Goal: Task Accomplishment & Management: Manage account settings

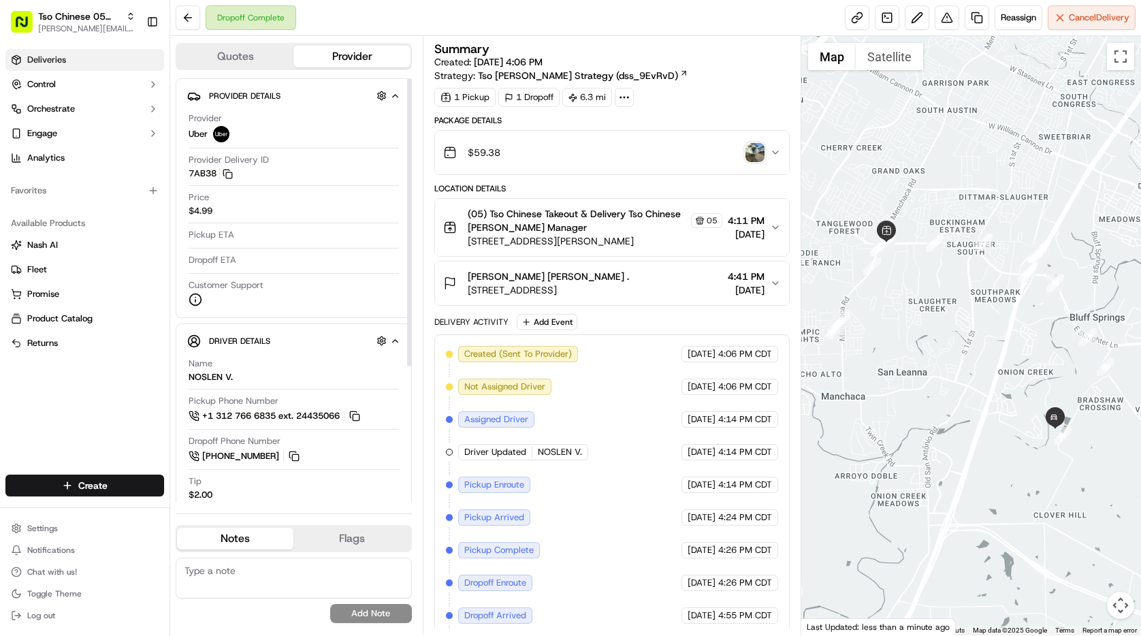
click at [70, 68] on link "Deliveries" at bounding box center [84, 60] width 159 height 22
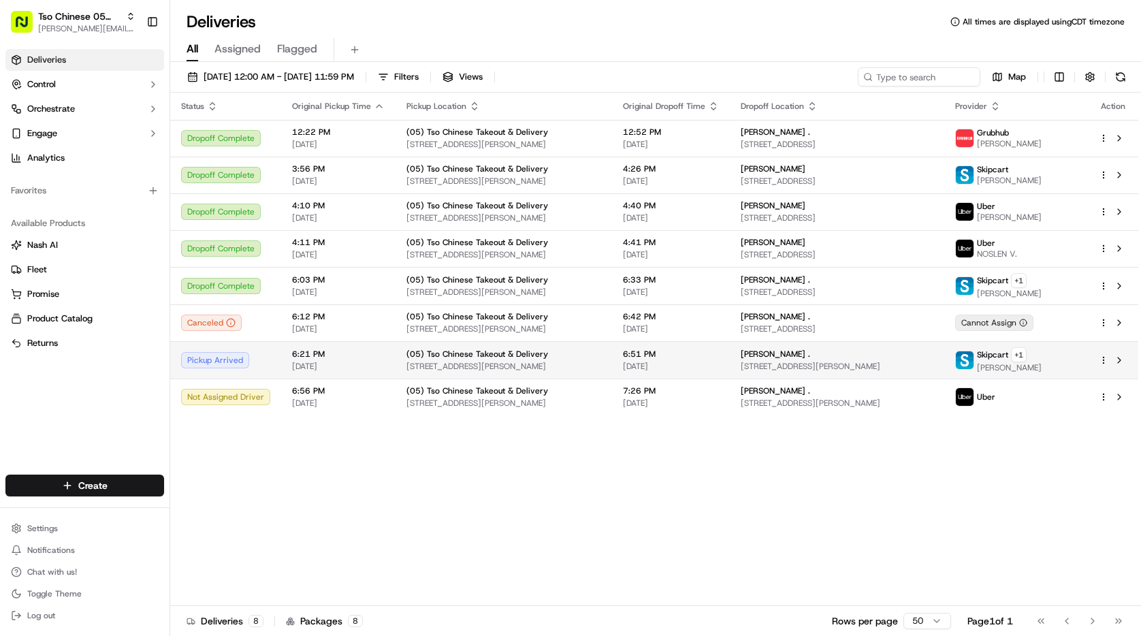
click at [1105, 364] on html "Tso Chinese 05 Menchaca [EMAIL_ADDRESS][DOMAIN_NAME] Toggle Sidebar Deliveries …" at bounding box center [570, 318] width 1141 height 636
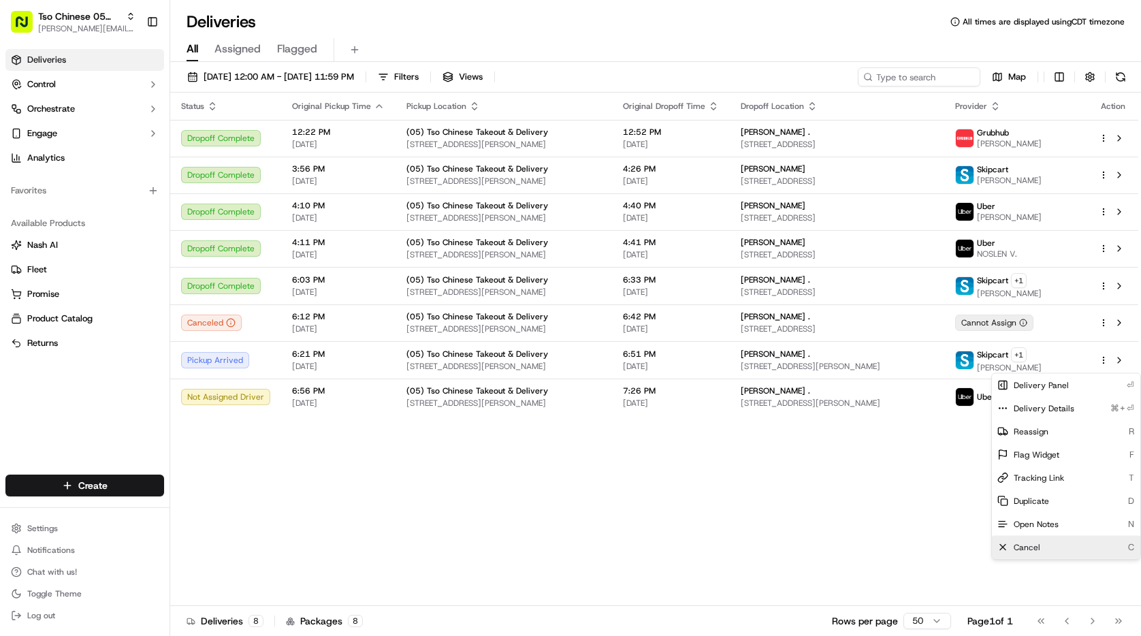
click at [1045, 546] on div "Cancel C" at bounding box center [1066, 547] width 148 height 23
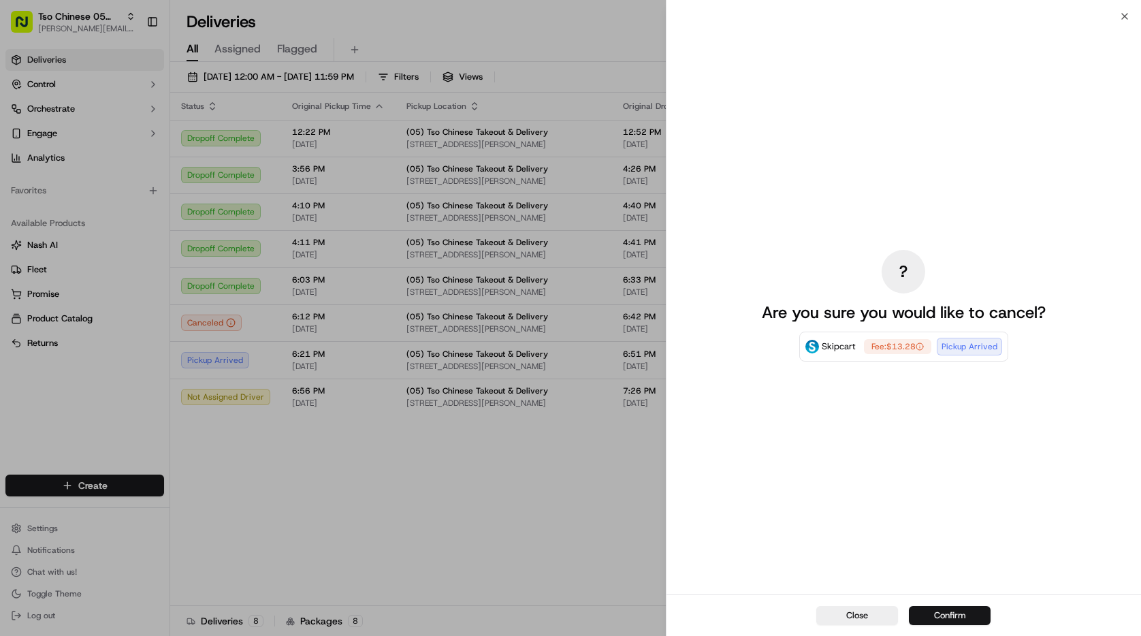
click at [949, 622] on button "Confirm" at bounding box center [950, 615] width 82 height 19
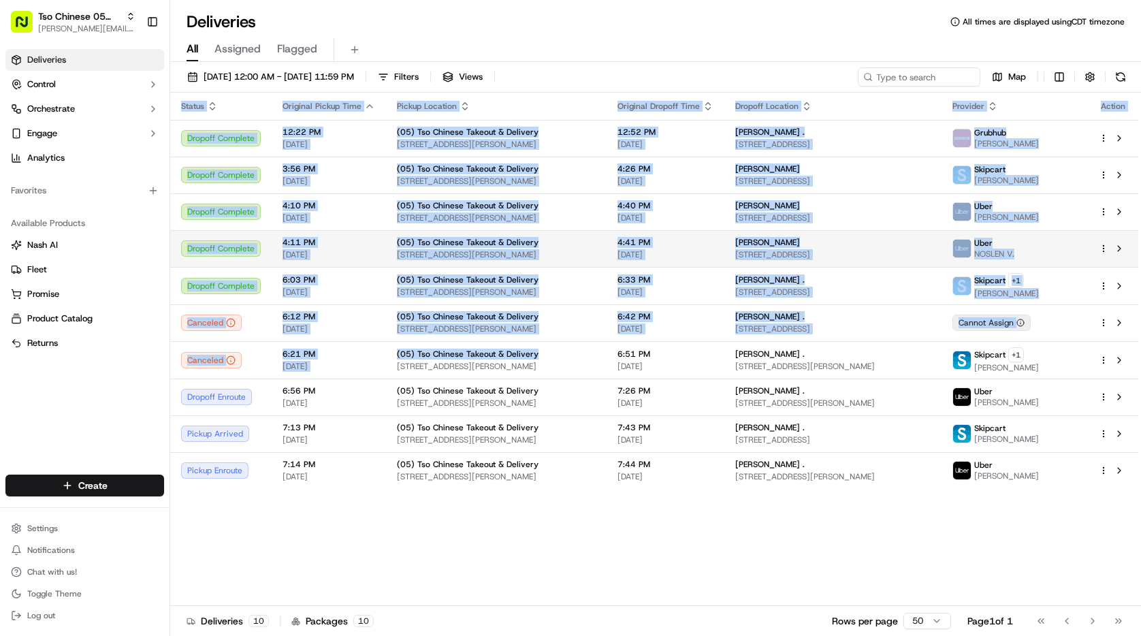
click at [293, 259] on div "Status Original Pickup Time Pickup Location Original Dropoff Time Dropoff Locat…" at bounding box center [654, 350] width 968 height 514
